Goal: Information Seeking & Learning: Learn about a topic

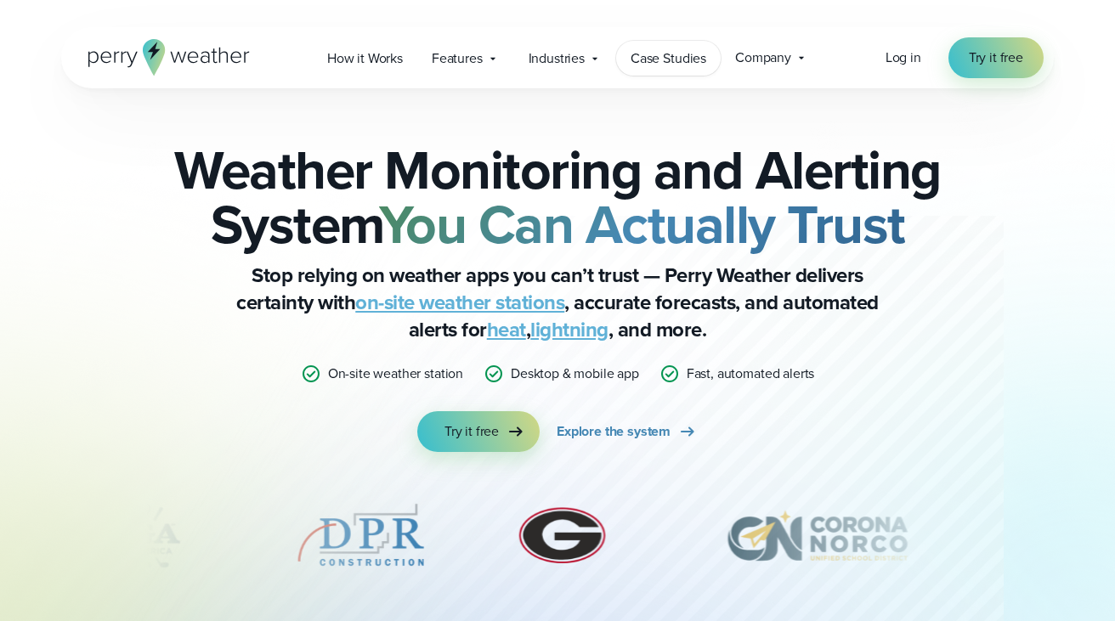
click at [672, 53] on span "Case Studies" at bounding box center [669, 58] width 76 height 20
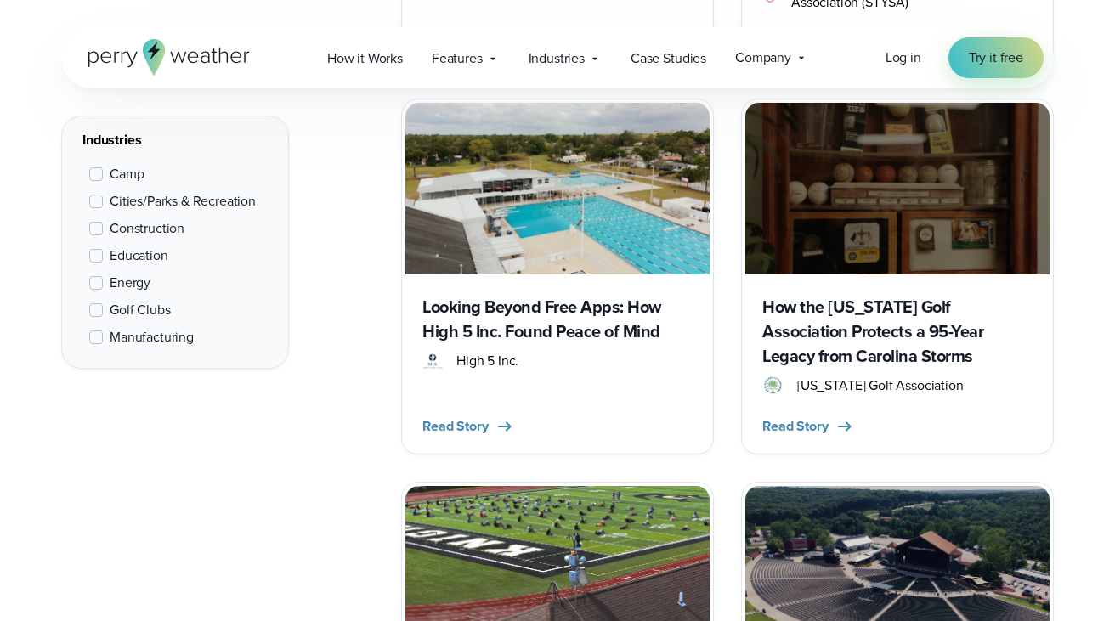
scroll to position [1150, 0]
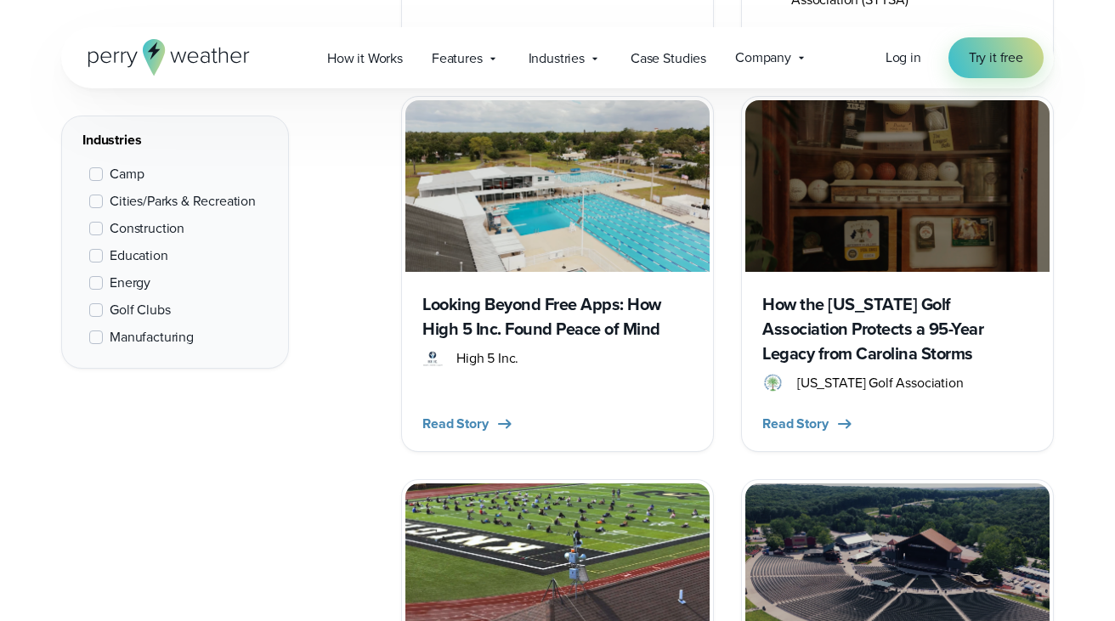
click at [578, 161] on img at bounding box center [558, 185] width 304 height 171
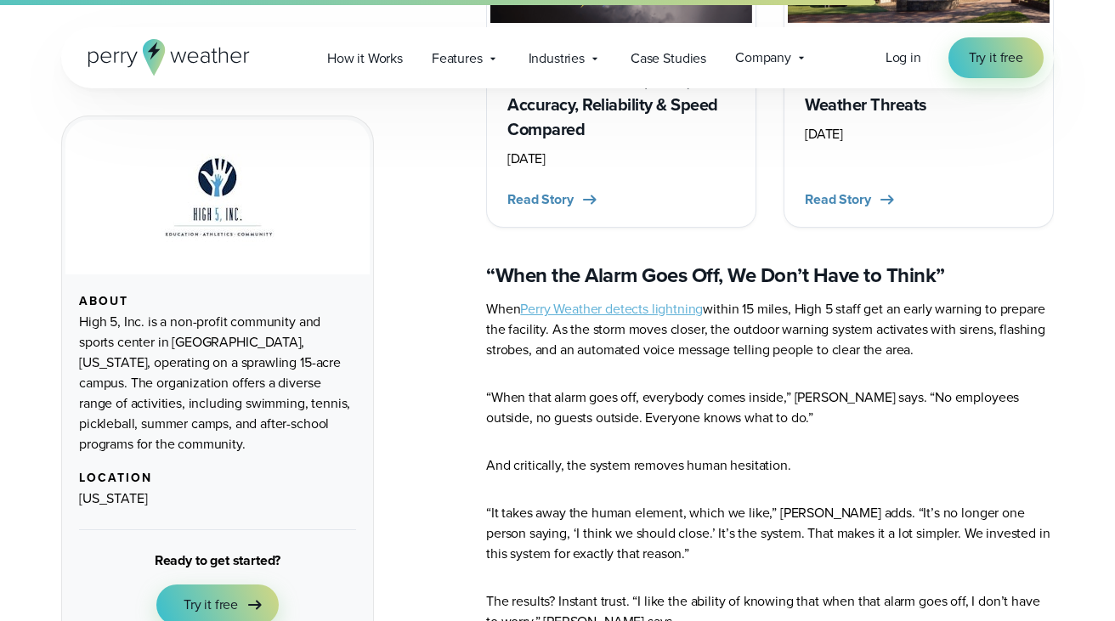
scroll to position [3466, 0]
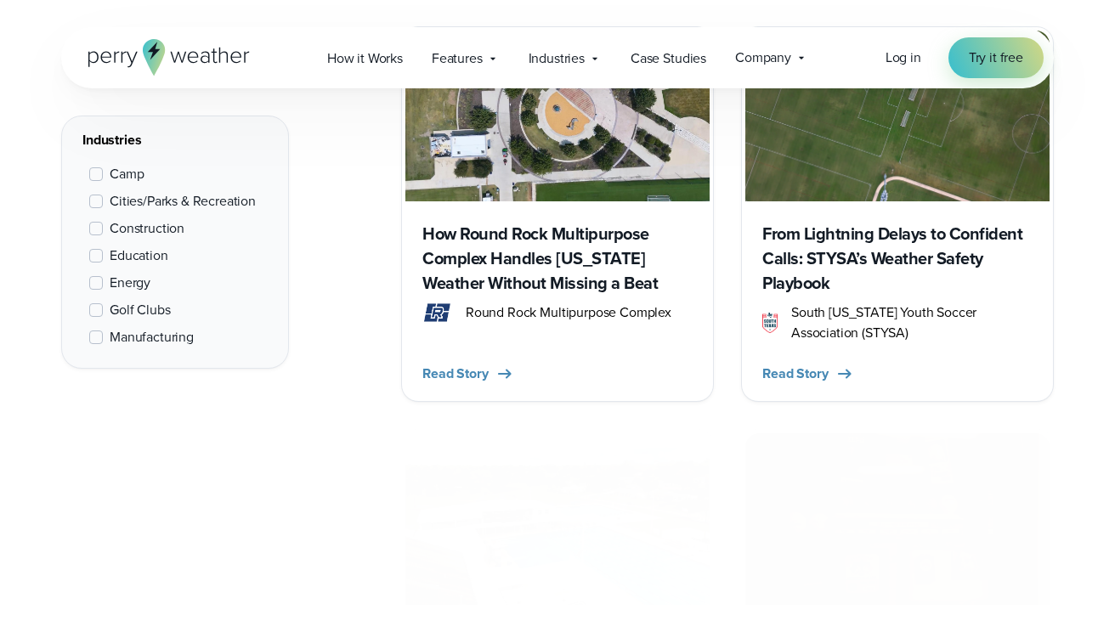
scroll to position [908, 0]
